Goal: Task Accomplishment & Management: Complete application form

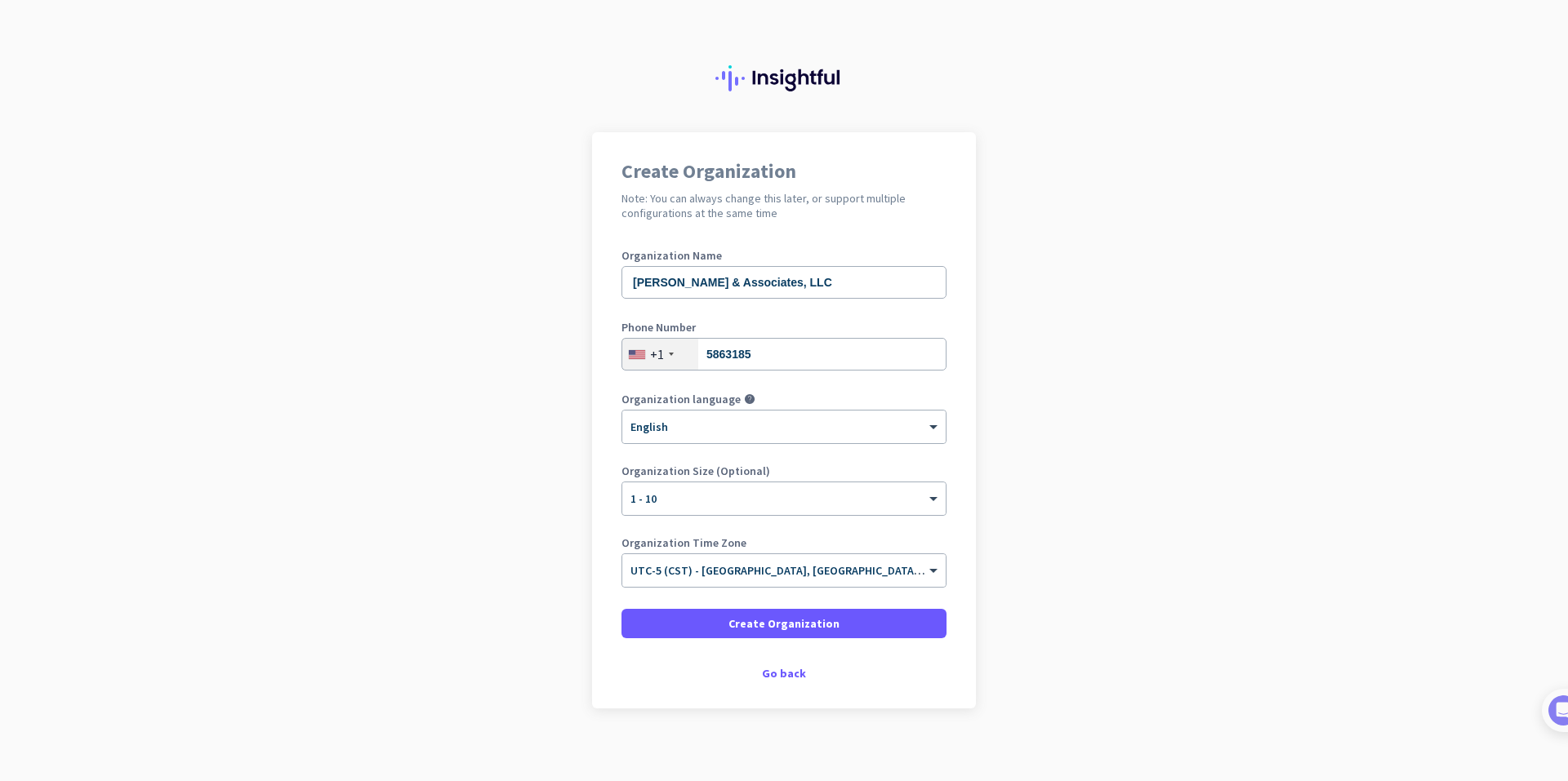
click at [661, 353] on div "+1" at bounding box center [660, 354] width 76 height 31
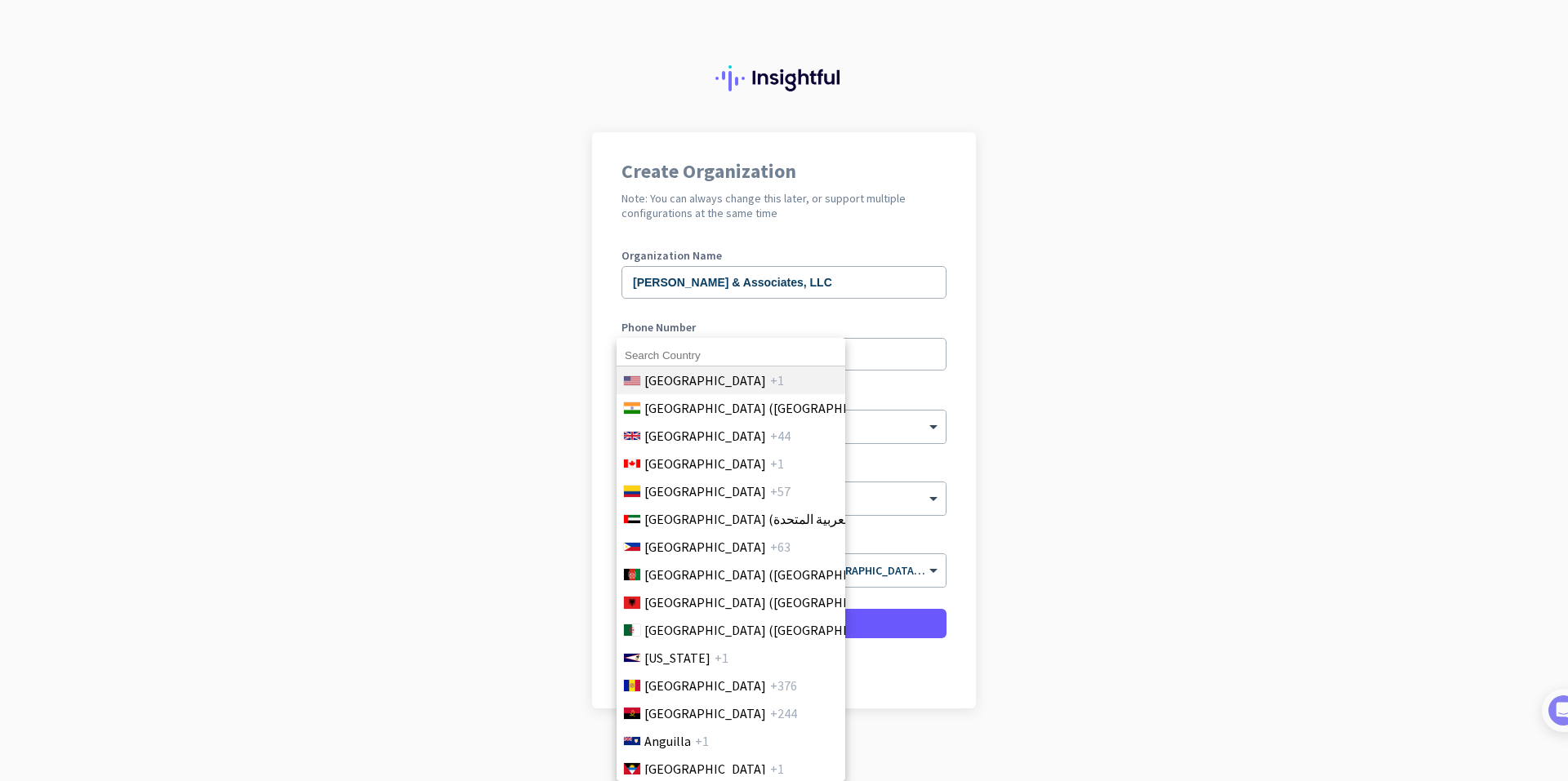
click at [692, 384] on span "[GEOGRAPHIC_DATA]" at bounding box center [705, 381] width 122 height 20
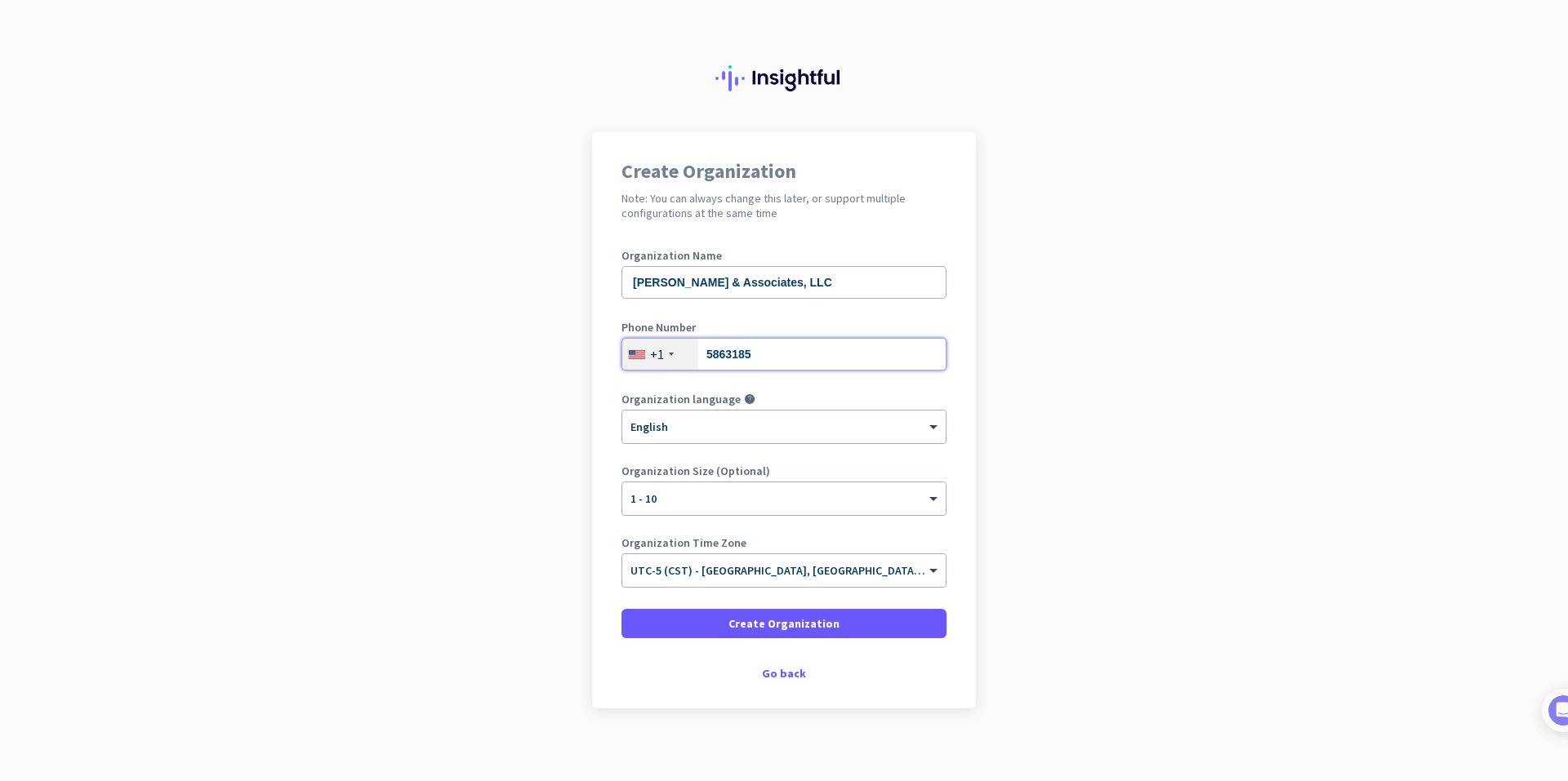
click at [699, 353] on input "5863185" at bounding box center [784, 354] width 325 height 33
type input "2565863185"
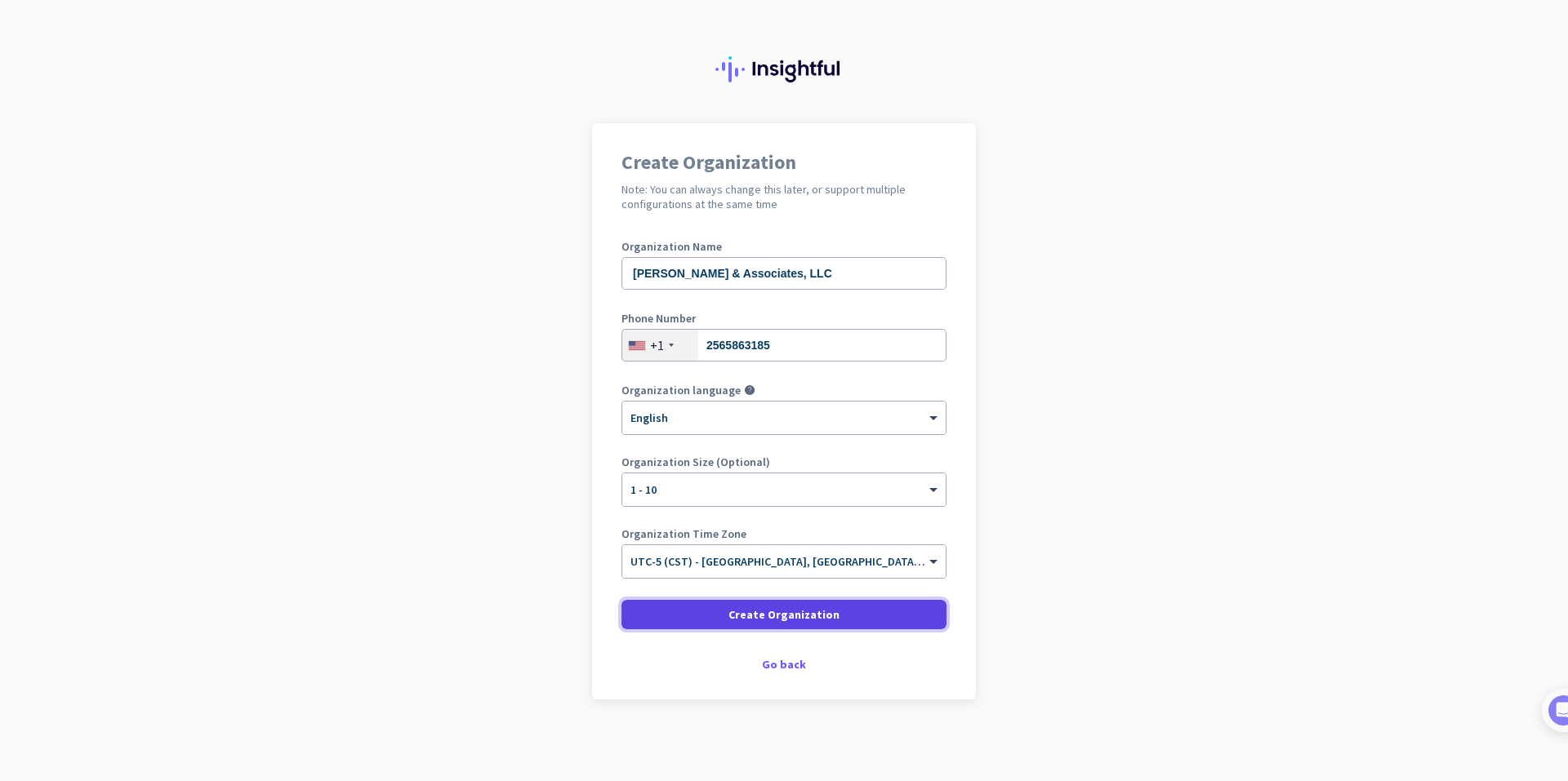
click at [819, 616] on span "Create Organization" at bounding box center [784, 615] width 111 height 16
